Goal: Task Accomplishment & Management: Manage account settings

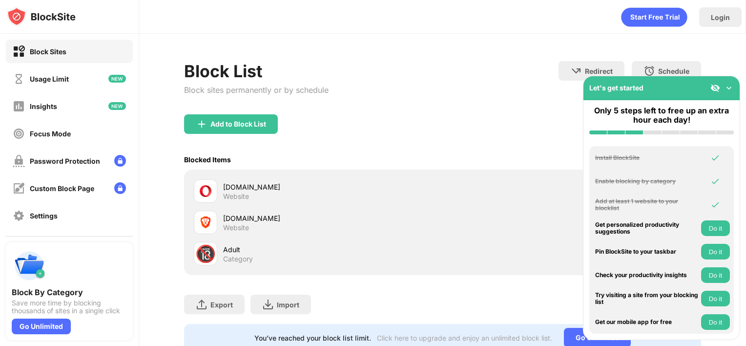
click at [732, 89] on img at bounding box center [729, 88] width 10 height 10
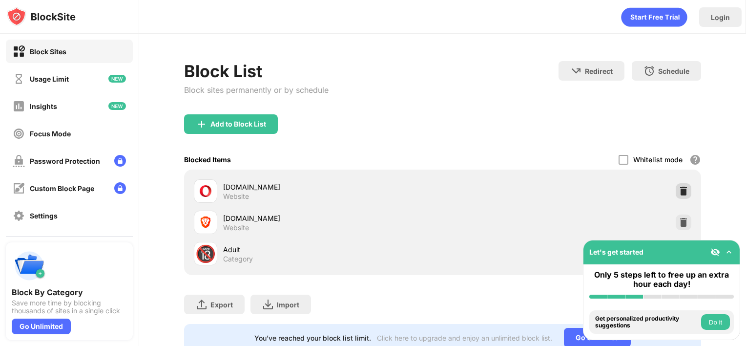
click at [679, 186] on img at bounding box center [684, 191] width 10 height 10
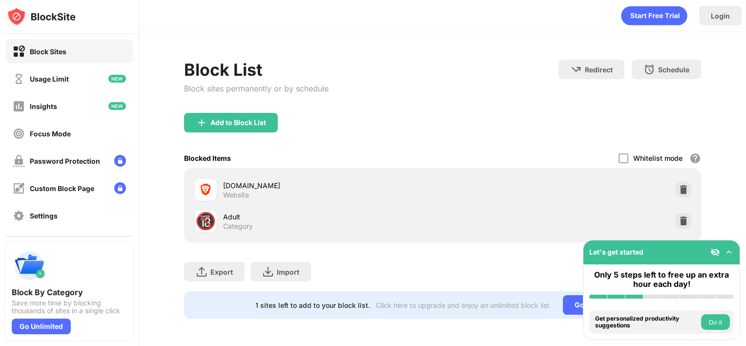
scroll to position [8, 0]
